Goal: Check status: Check status

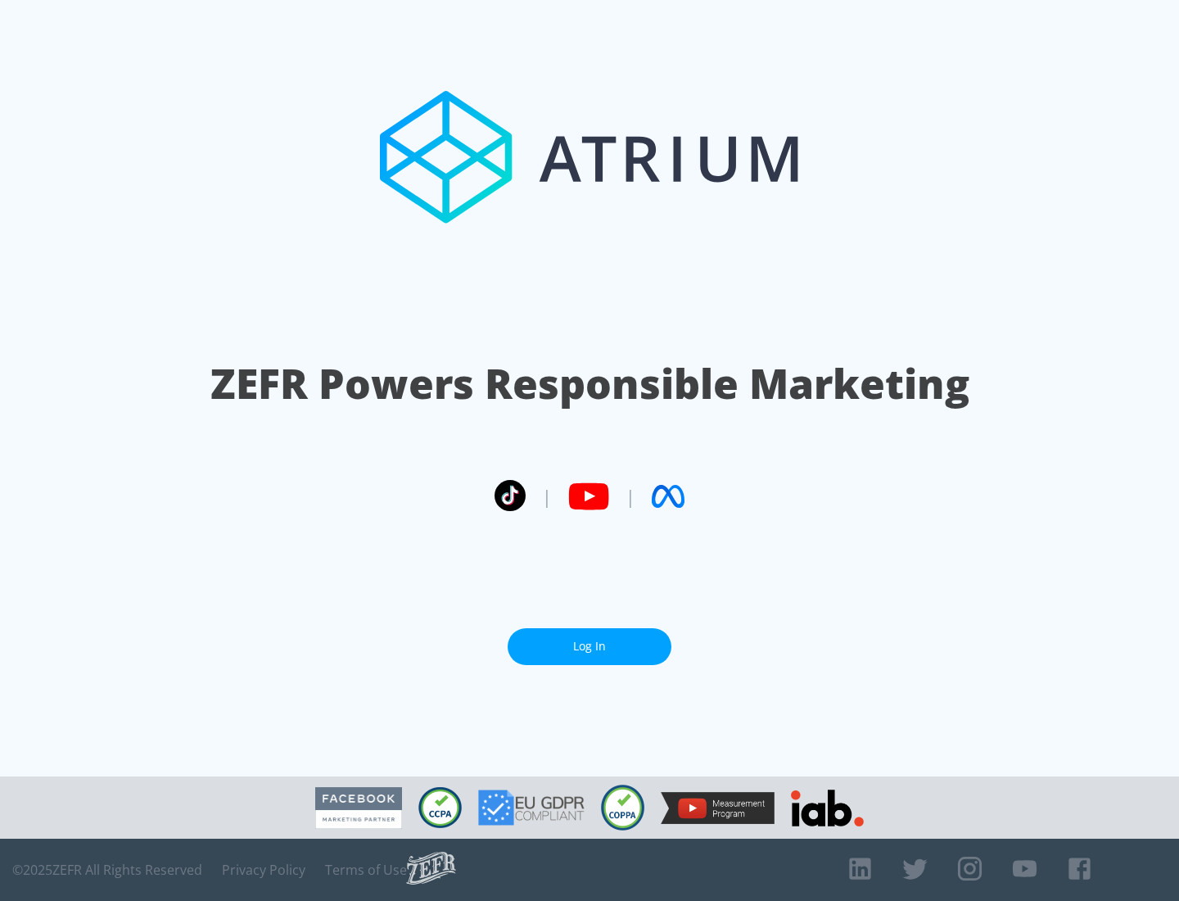
click at [590, 646] on link "Log In" at bounding box center [590, 646] width 164 height 37
